Goal: Task Accomplishment & Management: Use online tool/utility

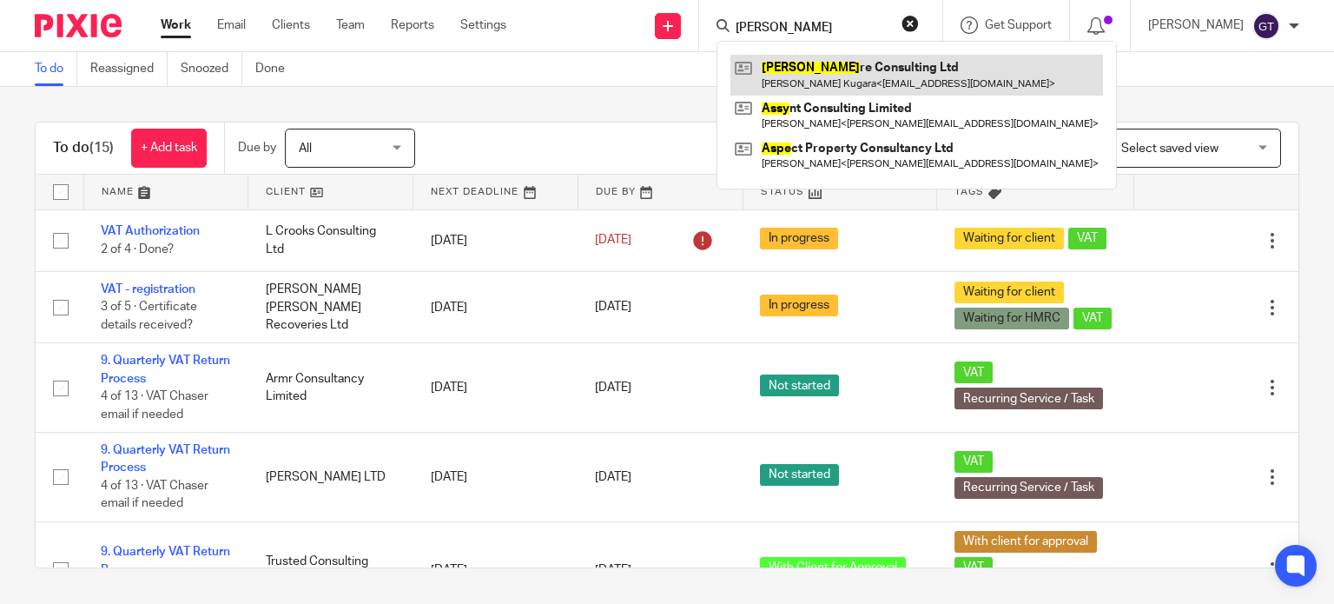
type input "[PERSON_NAME]"
click at [829, 69] on link at bounding box center [916, 75] width 373 height 40
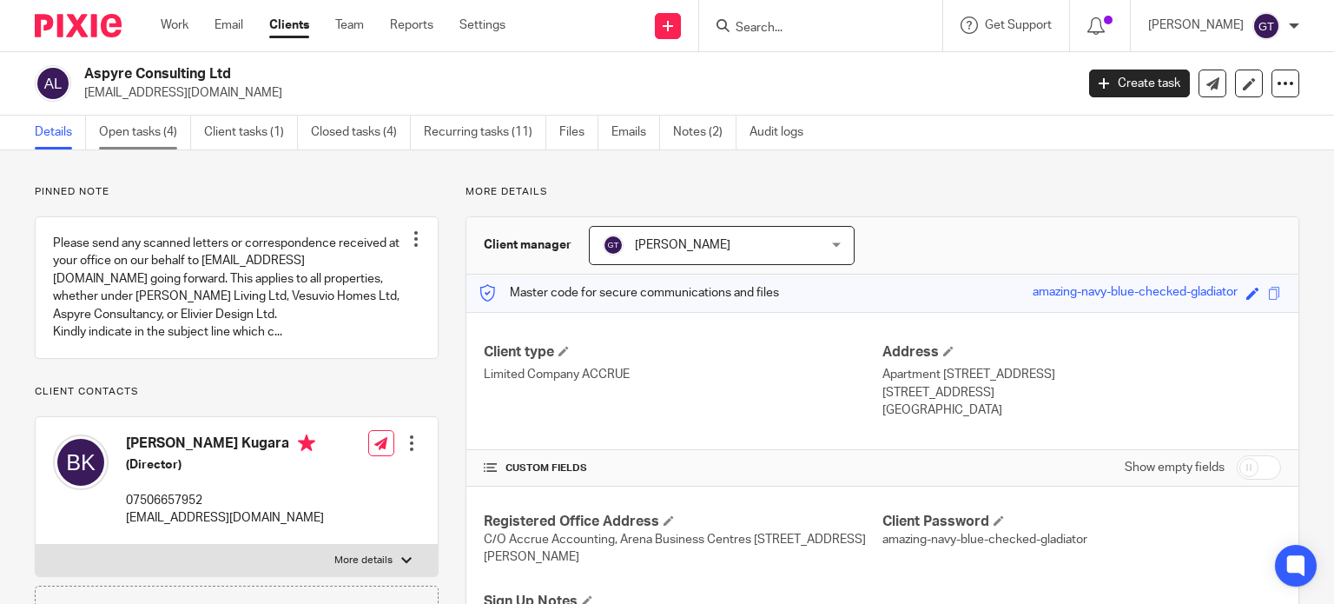
click at [117, 135] on link "Open tasks (4)" at bounding box center [145, 133] width 92 height 34
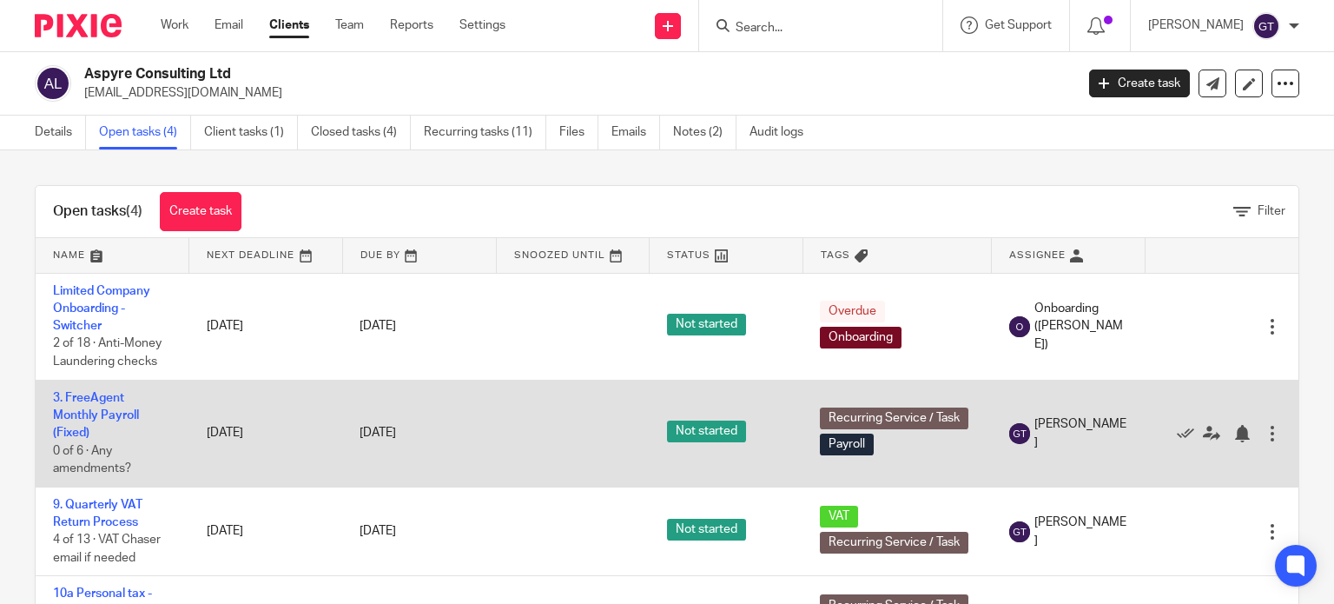
scroll to position [49, 0]
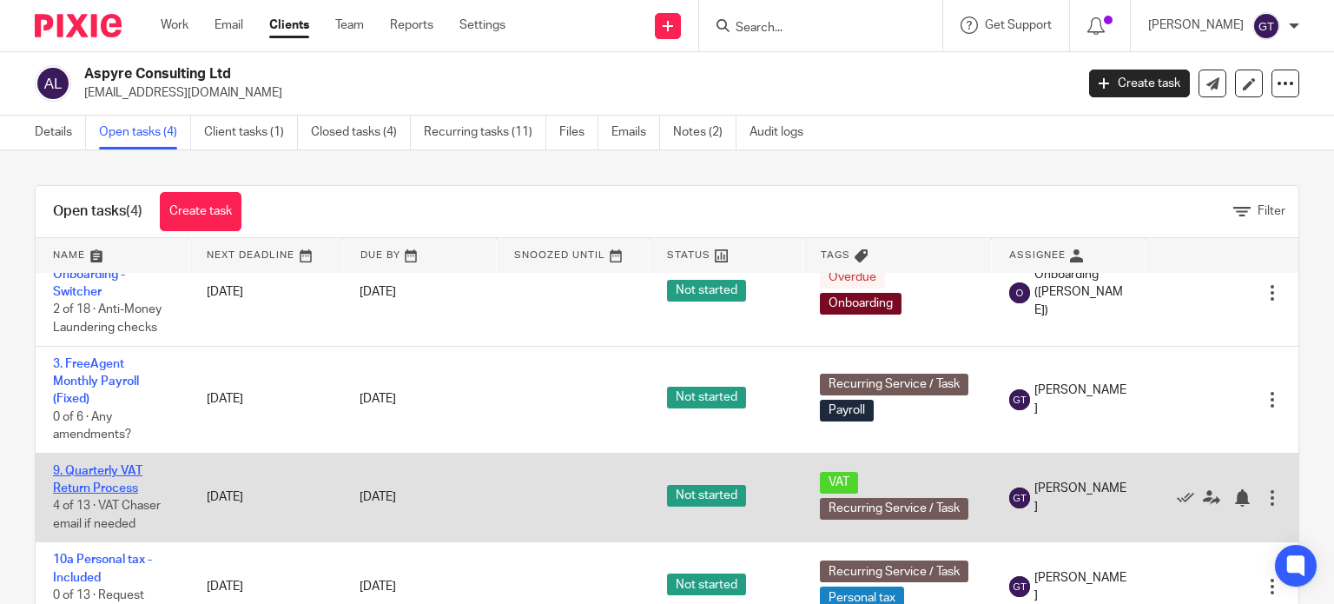
click at [95, 465] on link "9. Quarterly VAT Return Process" at bounding box center [97, 480] width 89 height 30
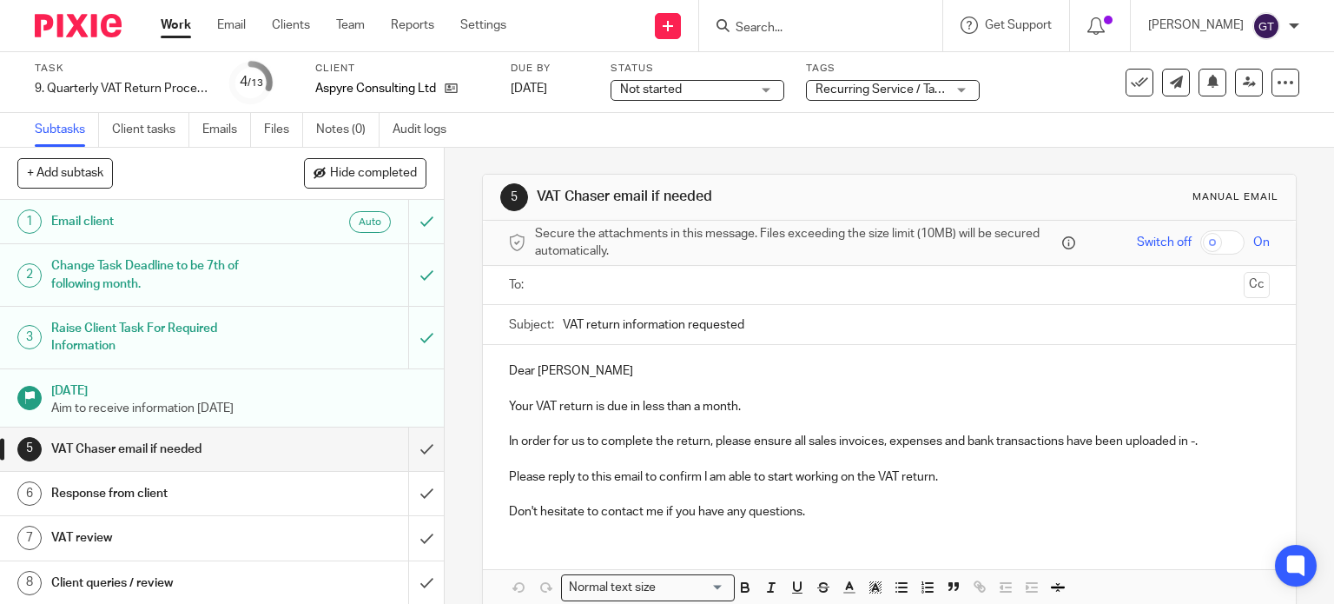
click at [723, 95] on span "Not started" at bounding box center [685, 90] width 130 height 18
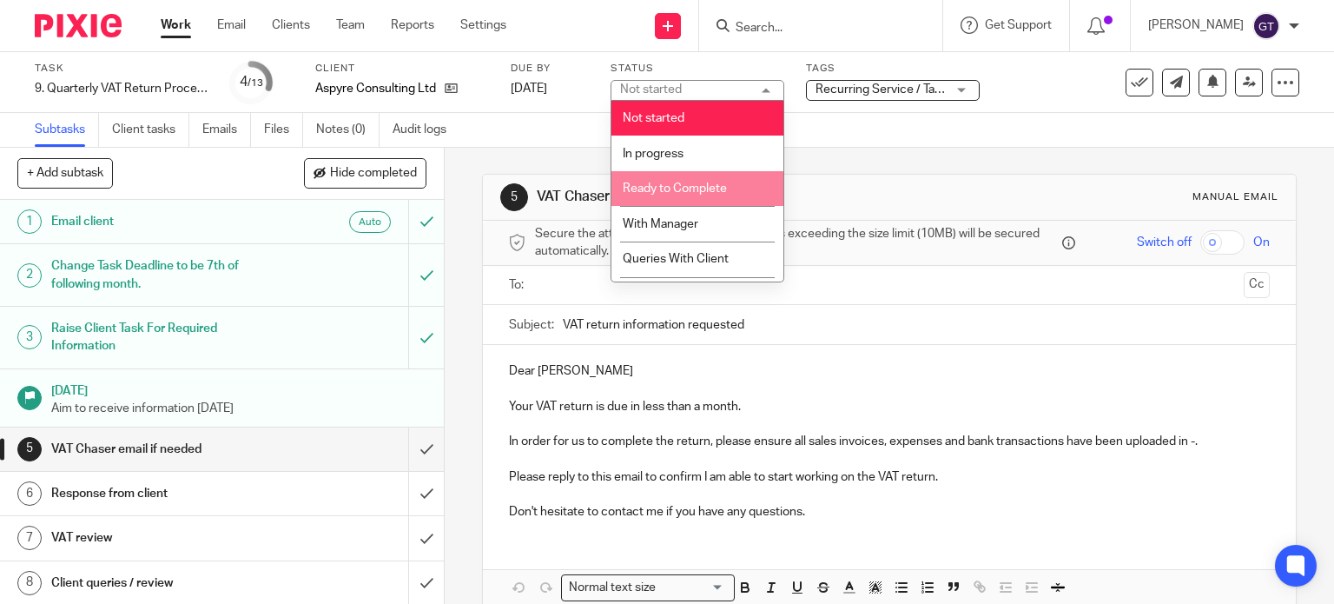
click at [710, 189] on span "Ready to Complete" at bounding box center [675, 188] width 104 height 12
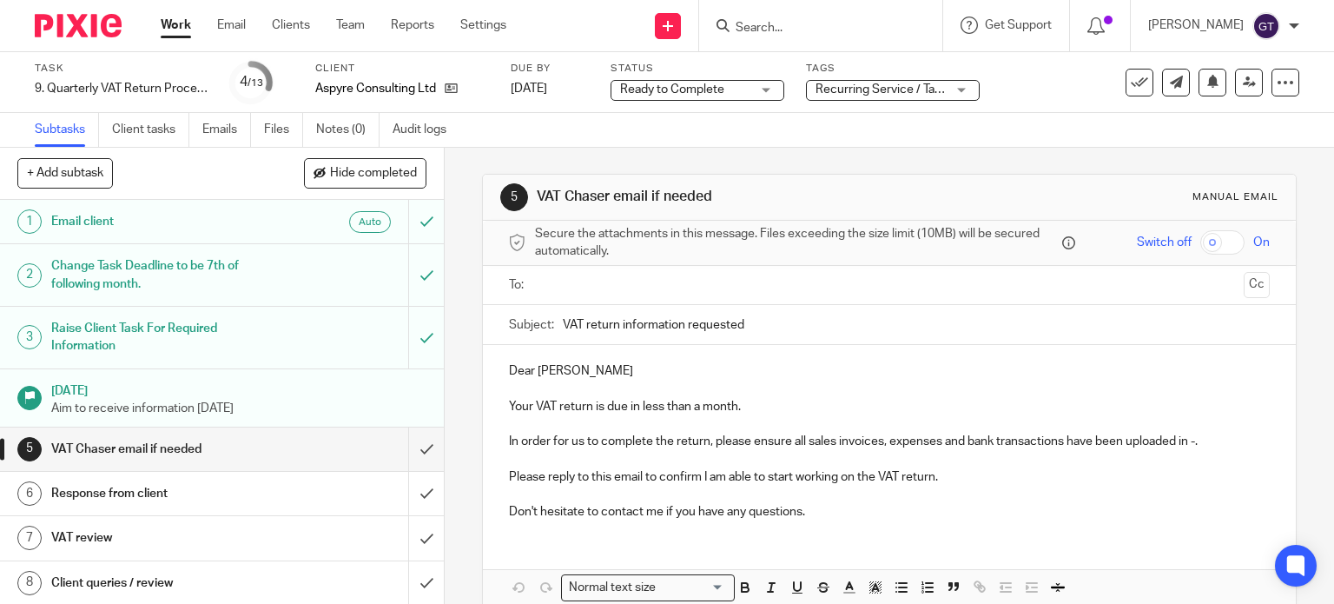
click at [875, 86] on span "Recurring Service / Task + 1" at bounding box center [891, 89] width 150 height 12
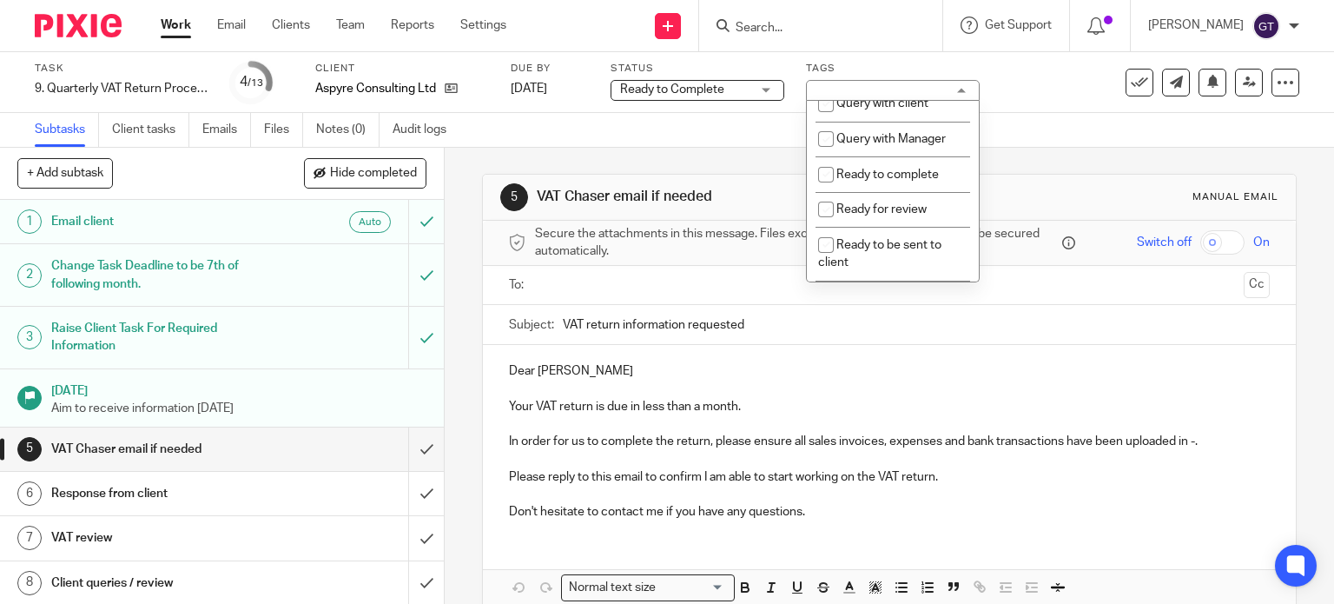
scroll to position [631, 0]
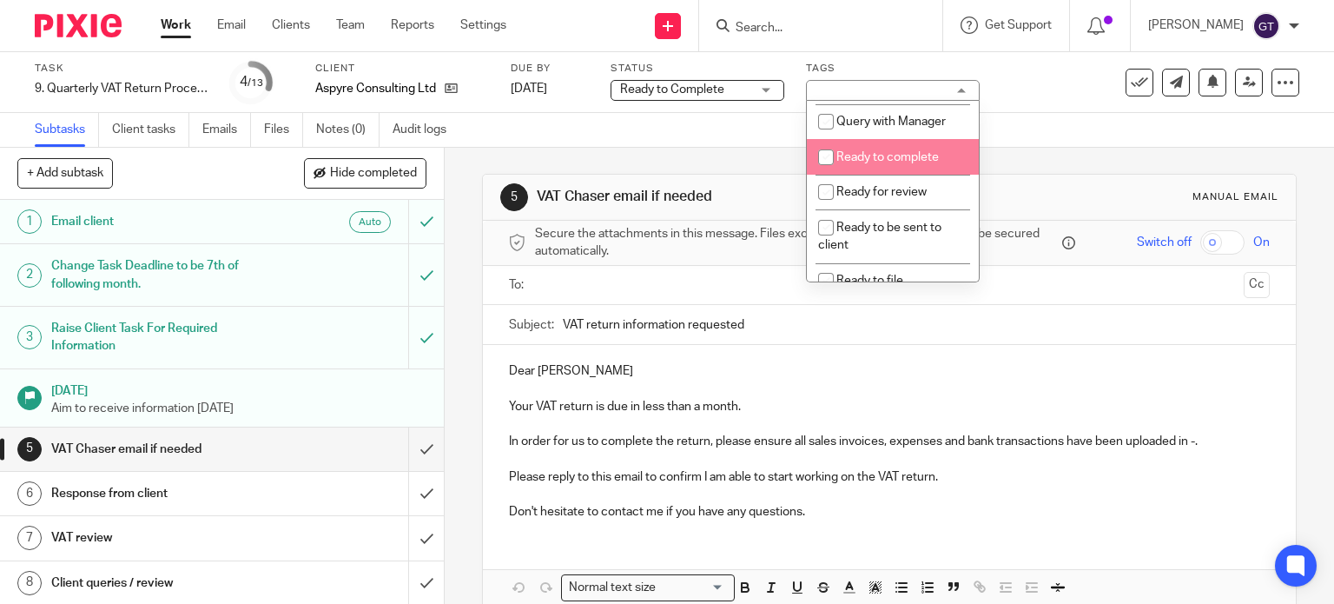
click at [887, 175] on li "Ready to complete" at bounding box center [893, 157] width 172 height 36
checkbox input "true"
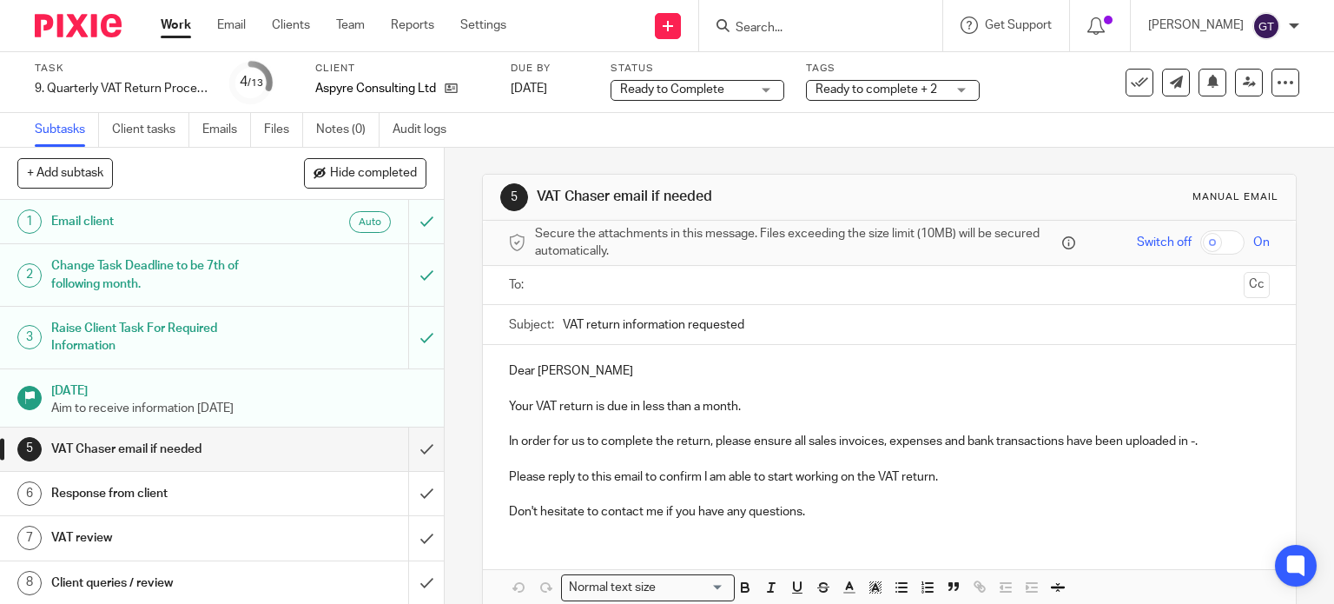
click at [457, 217] on div "5 VAT Chaser email if needed Manual email Secure the attachments in this messag…" at bounding box center [889, 376] width 889 height 456
click at [408, 452] on input "submit" at bounding box center [222, 448] width 444 height 43
